Goal: Check status

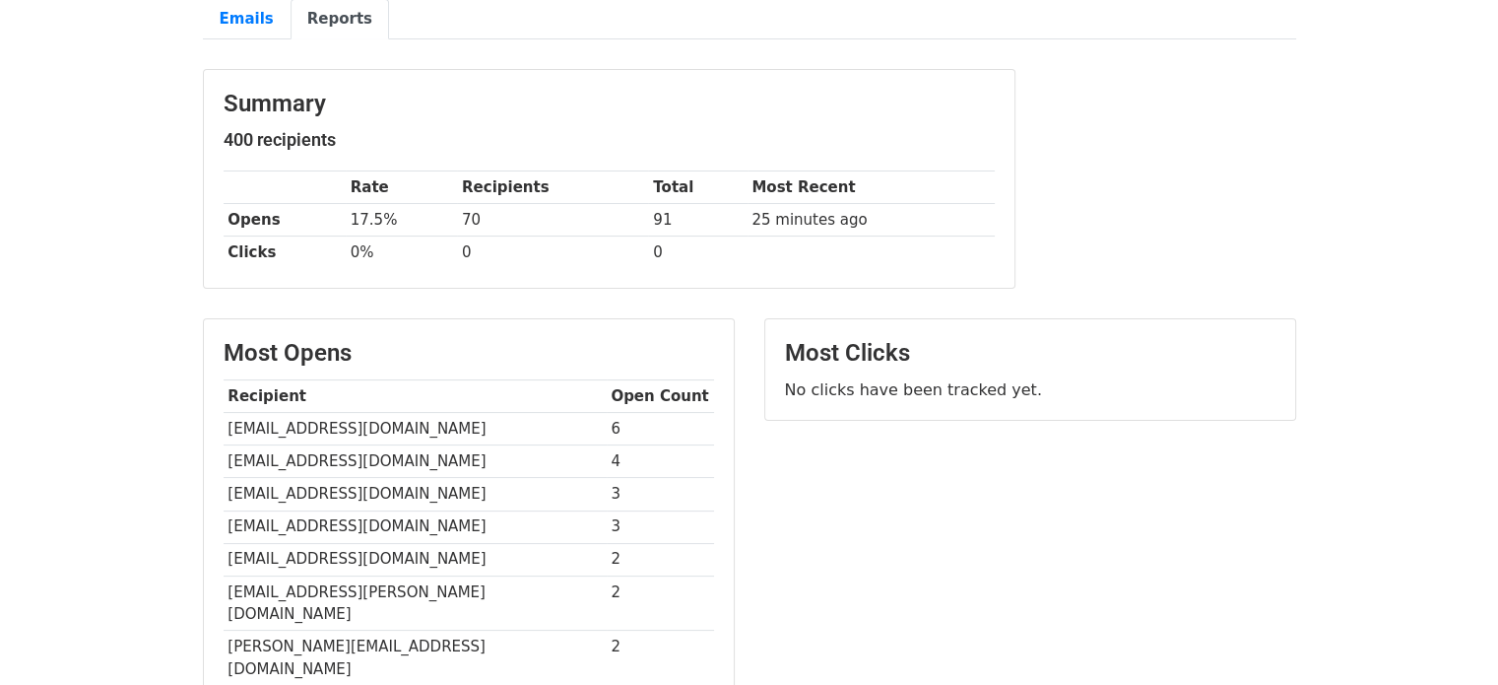
scroll to position [222, 0]
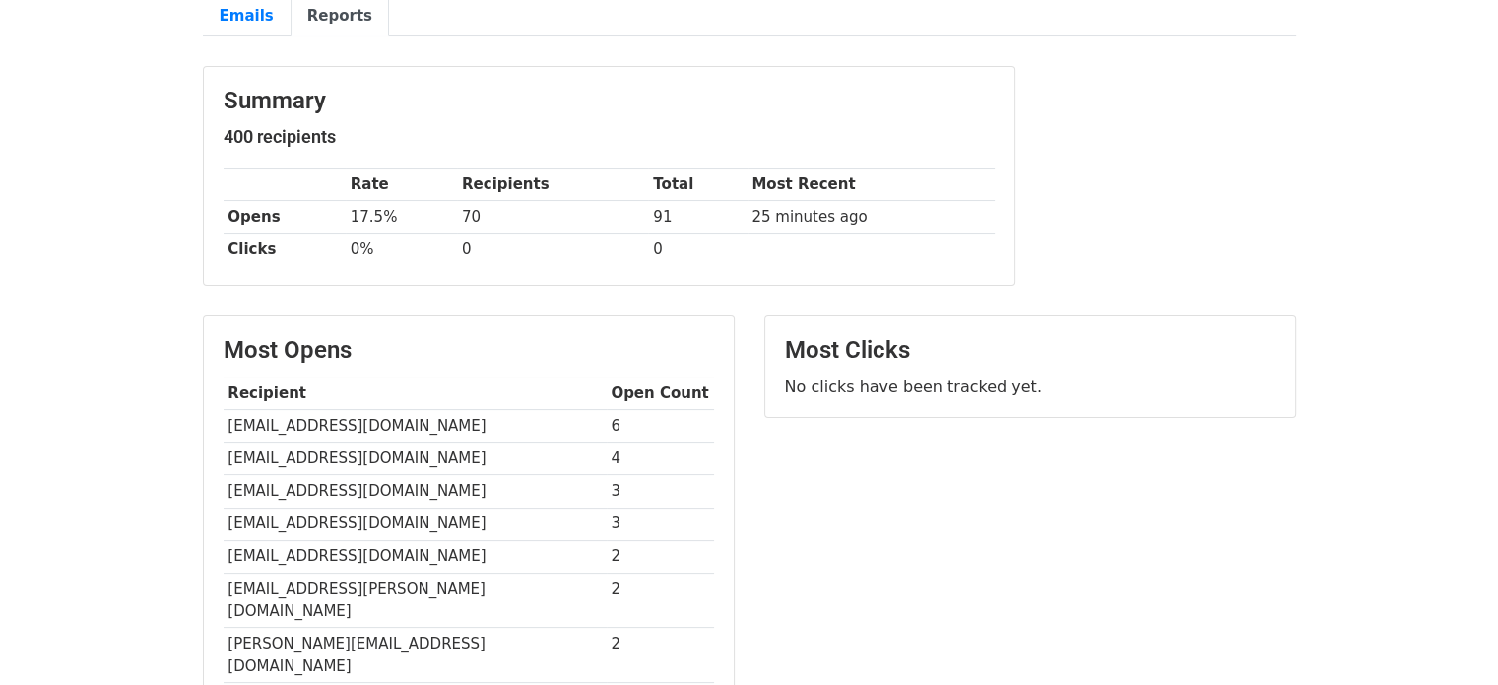
click at [340, 480] on td "[EMAIL_ADDRESS][DOMAIN_NAME]" at bounding box center [415, 491] width 383 height 33
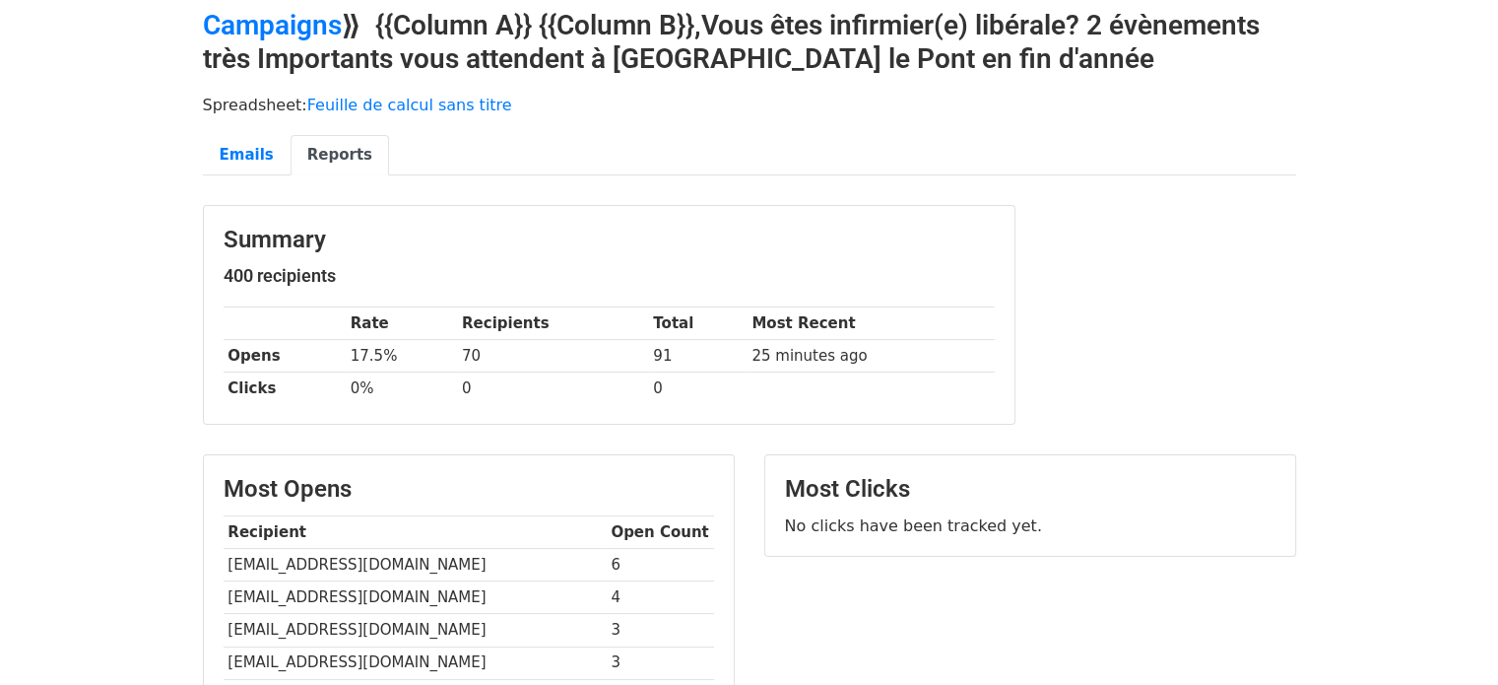
scroll to position [0, 0]
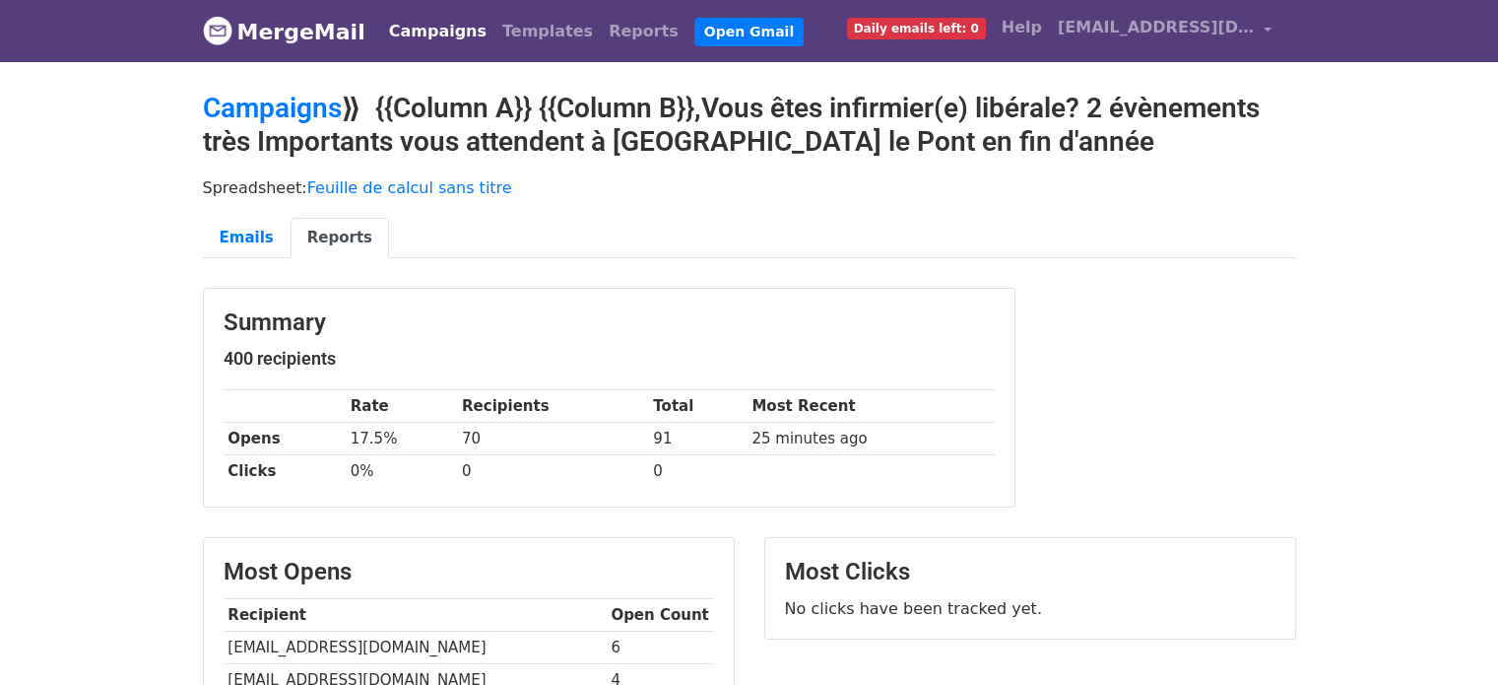
click at [79, 424] on body "MergeMail Campaigns Templates Reports Open Gmail Daily emails left: 0 Help clau…" at bounding box center [749, 648] width 1498 height 1297
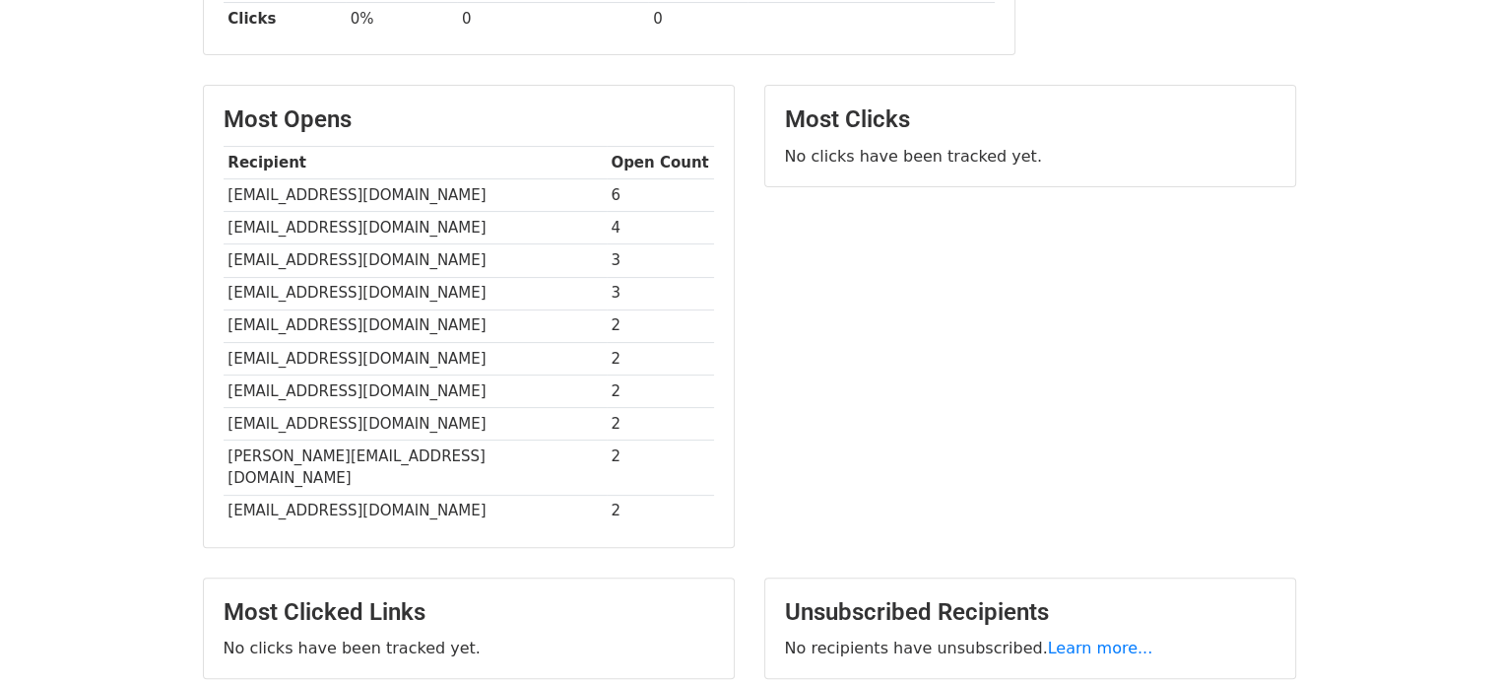
scroll to position [450, 0]
click at [1005, 259] on div "Most Clicks No clicks have been tracked yet." at bounding box center [1031, 328] width 562 height 482
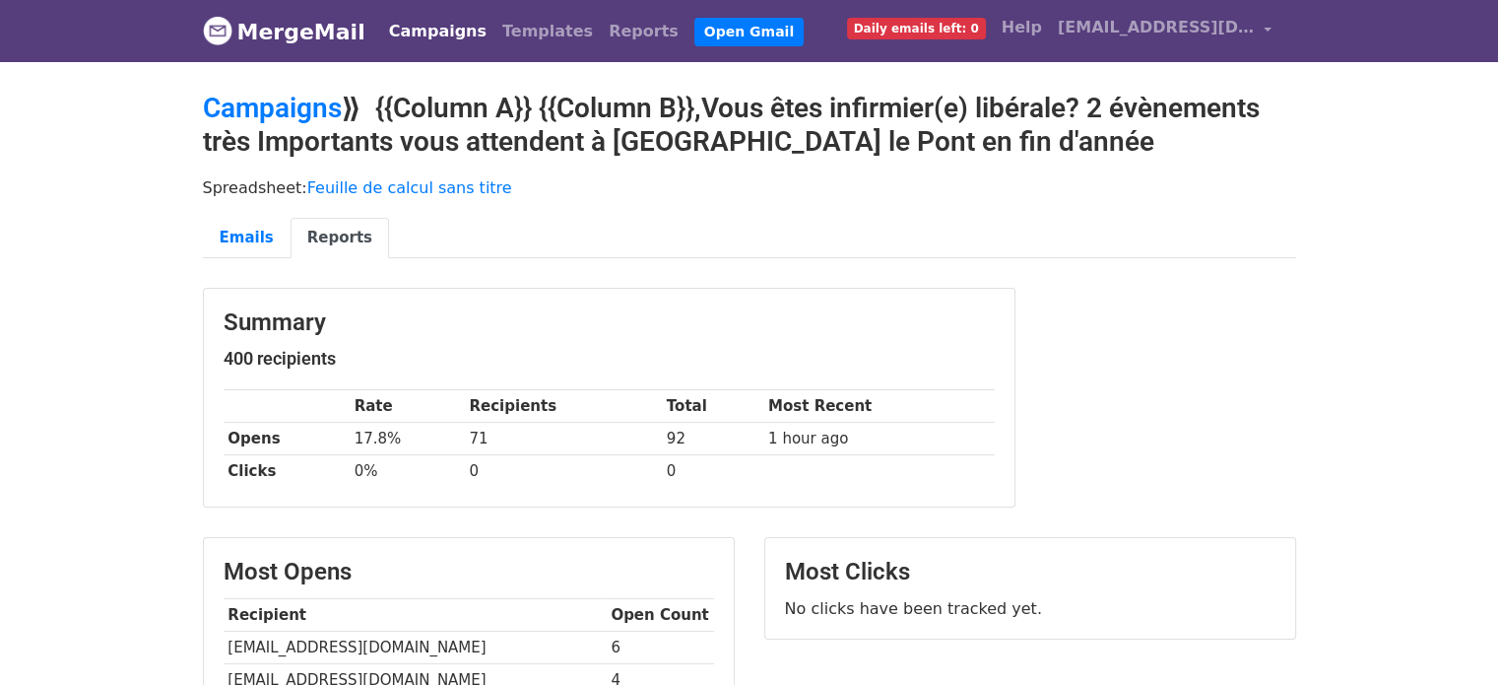
click at [395, 35] on link "Campaigns" at bounding box center [437, 31] width 113 height 39
